Goal: Task Accomplishment & Management: Manage account settings

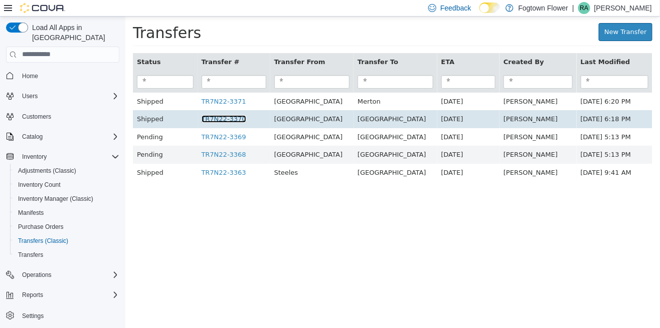
click at [233, 117] on link "TR7N22-3370" at bounding box center [223, 119] width 45 height 8
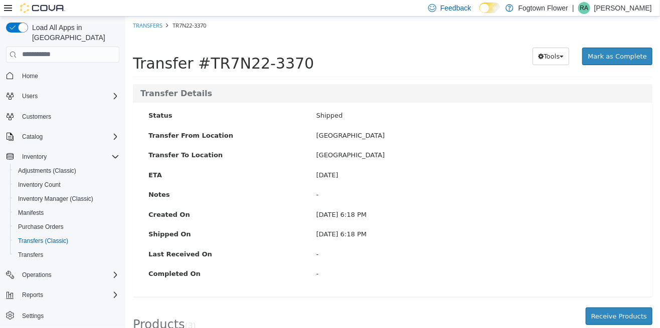
scroll to position [43, 0]
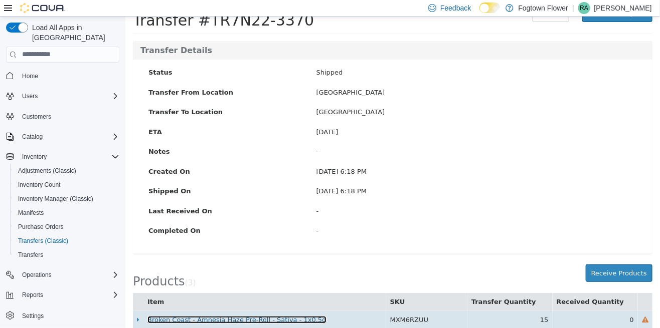
click at [286, 319] on link "Broken Coast - Amnesia Haze Pre-Roll - Sativa - 1x0.5g" at bounding box center [236, 320] width 179 height 8
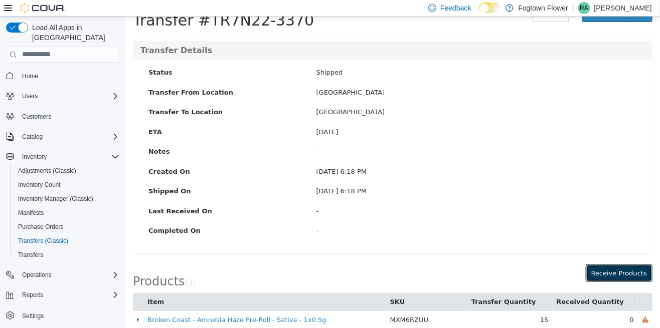
click at [624, 273] on button "Receive Products" at bounding box center [618, 273] width 67 height 18
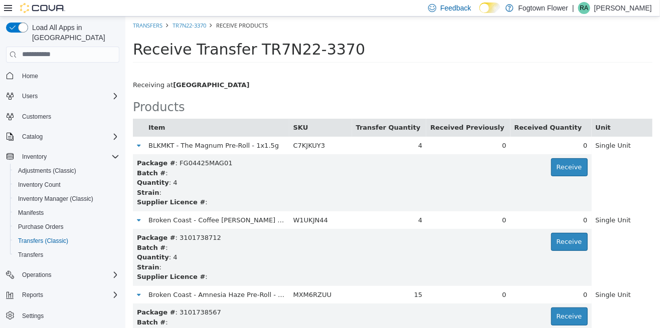
scroll to position [15, 0]
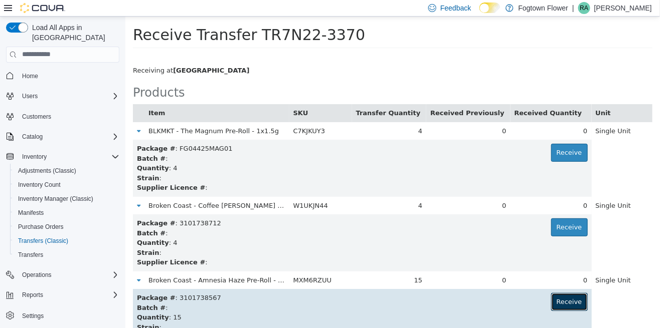
click at [566, 301] on button "Receive" at bounding box center [569, 302] width 37 height 18
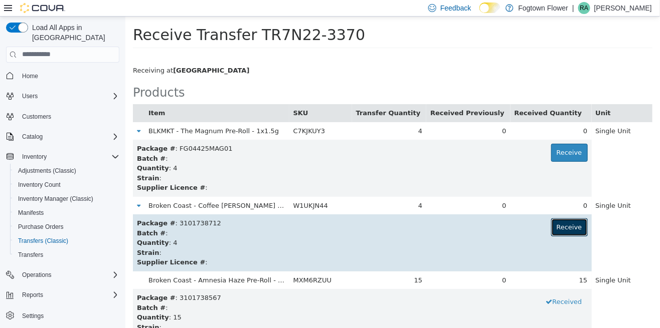
click at [567, 225] on button "Receive" at bounding box center [569, 227] width 37 height 18
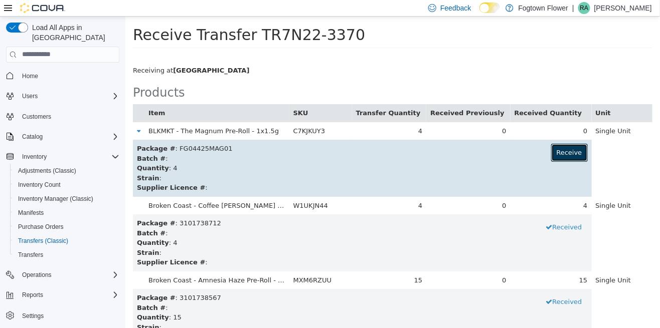
click at [562, 147] on button "Receive" at bounding box center [569, 152] width 37 height 18
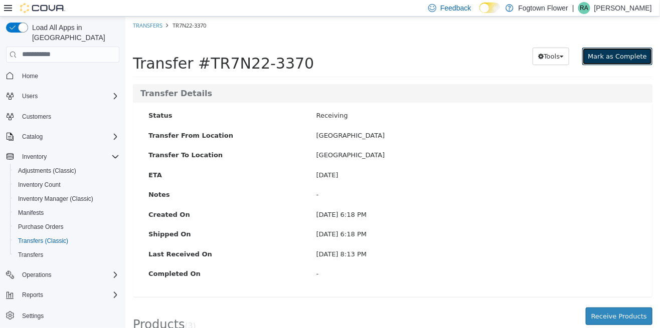
click at [637, 57] on span "Mark as Complete" at bounding box center [616, 56] width 59 height 8
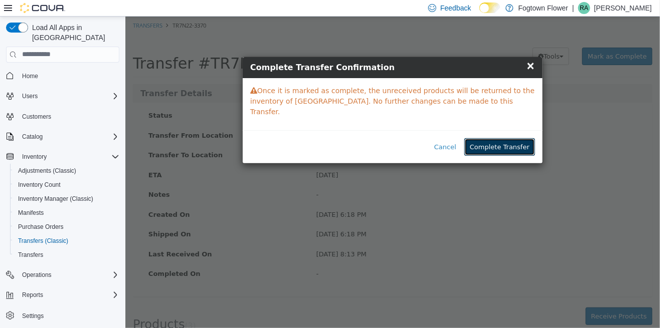
click at [520, 138] on button "Complete Transfer" at bounding box center [499, 147] width 71 height 18
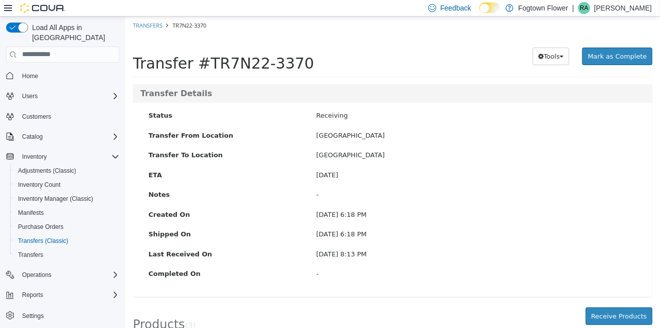
scroll to position [19, 0]
